Goal: Transaction & Acquisition: Purchase product/service

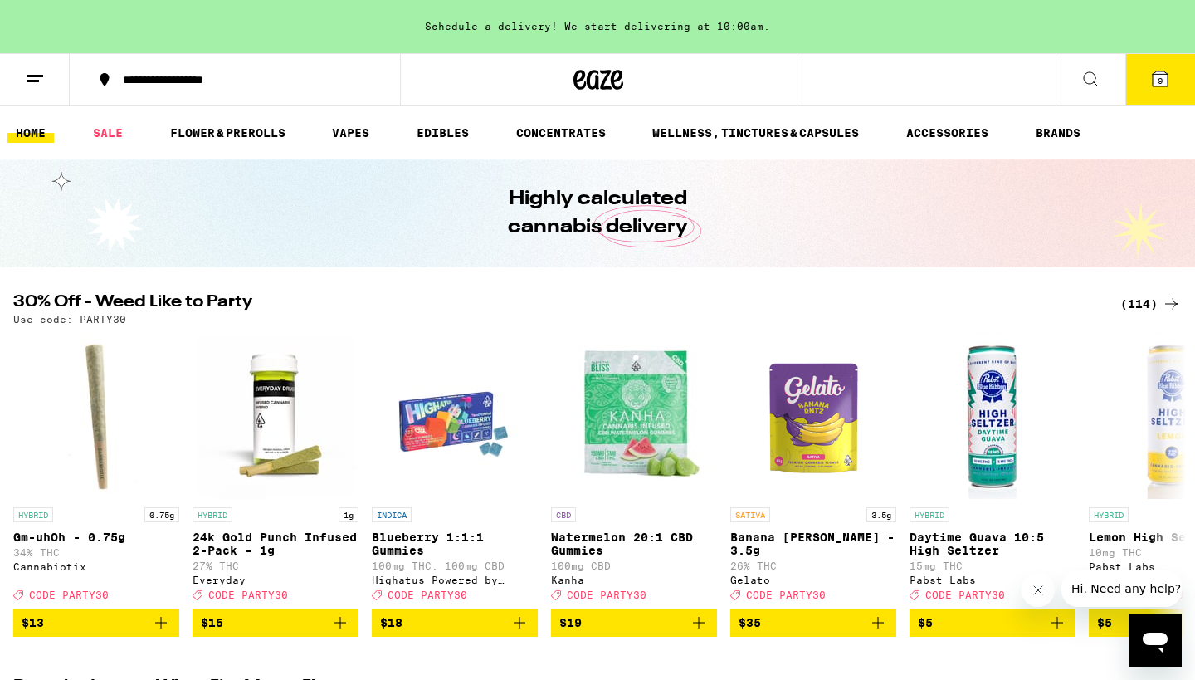
click at [1153, 79] on icon at bounding box center [1160, 78] width 15 height 15
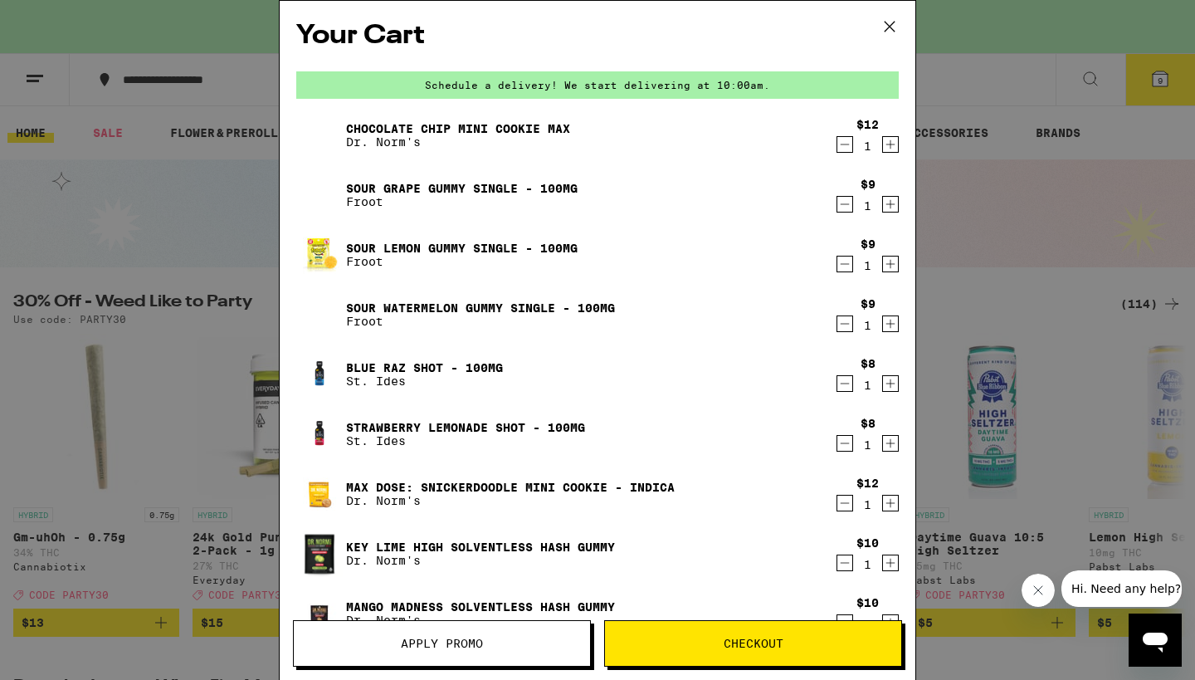
click at [841, 144] on icon "Decrement" at bounding box center [844, 144] width 15 height 20
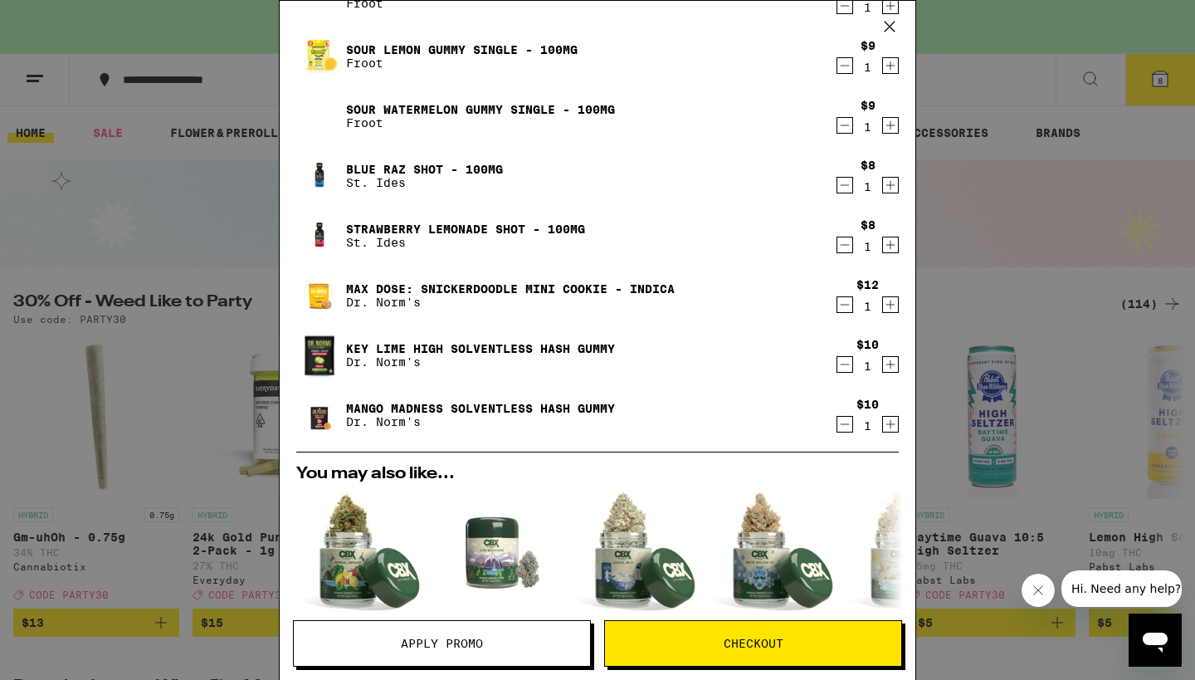
scroll to position [142, 0]
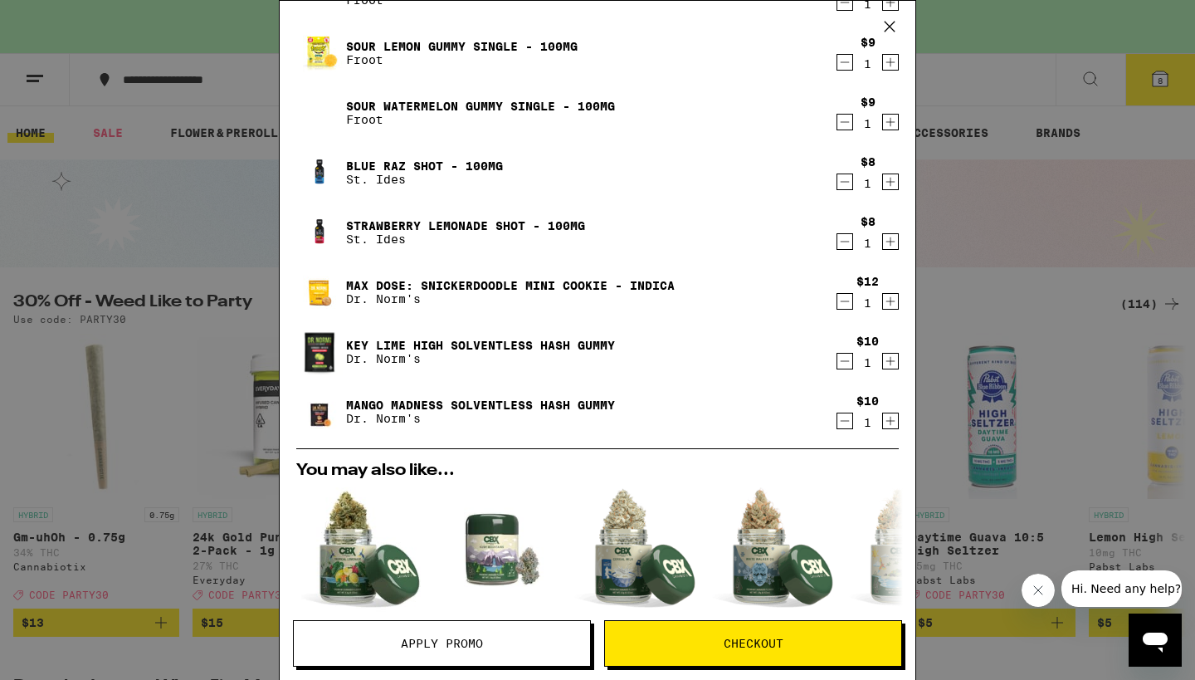
click at [848, 302] on icon "Decrement" at bounding box center [844, 301] width 15 height 20
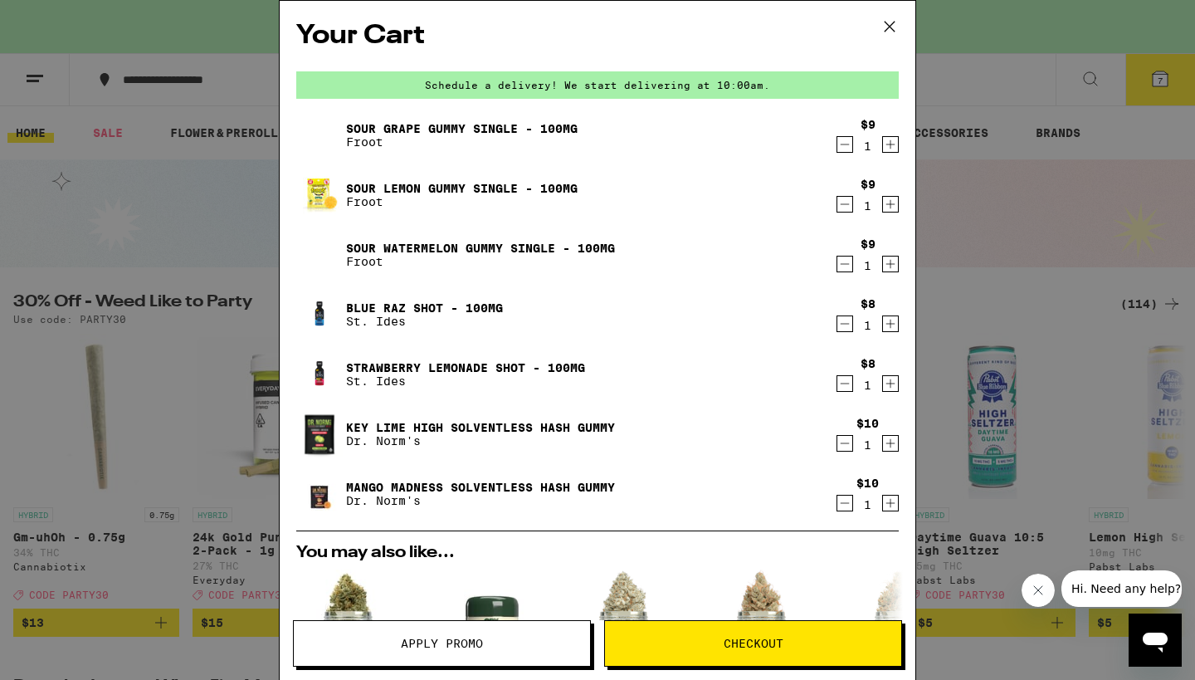
scroll to position [0, 0]
click at [889, 19] on icon at bounding box center [889, 26] width 25 height 25
